Goal: Information Seeking & Learning: Learn about a topic

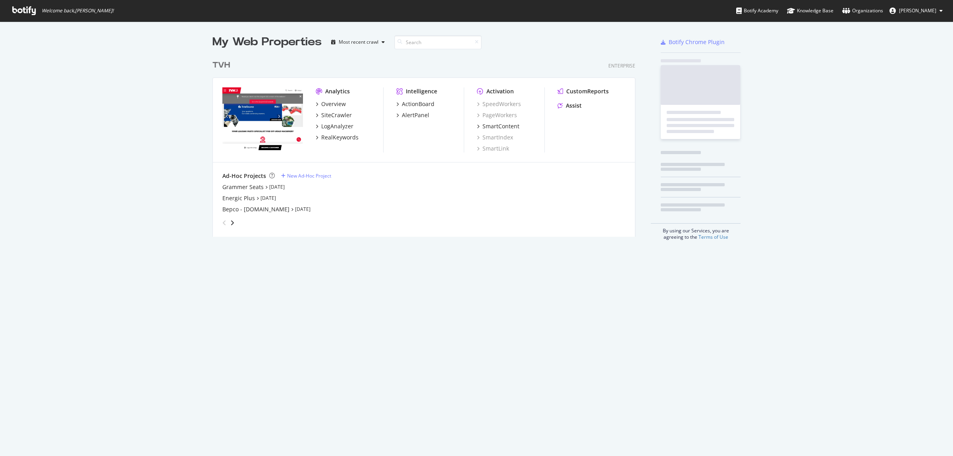
scroll to position [449, 938]
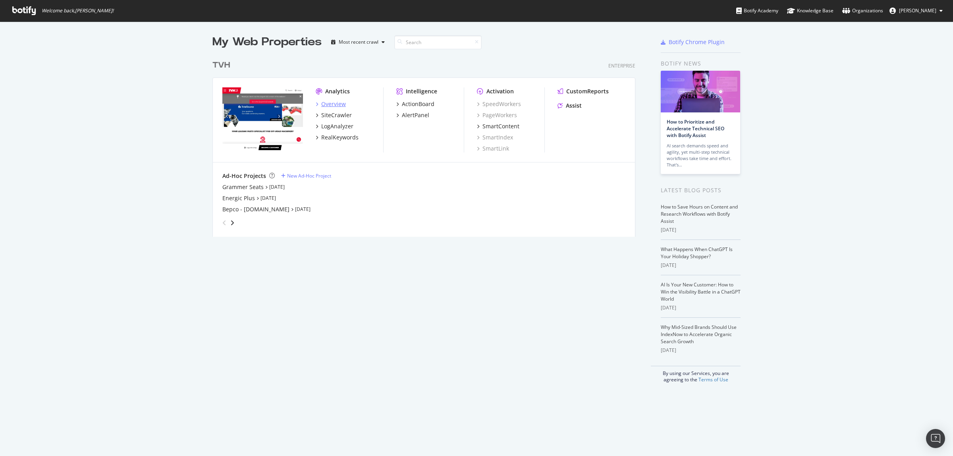
click at [331, 101] on div "Overview" at bounding box center [333, 104] width 25 height 8
